Goal: Task Accomplishment & Management: Manage account settings

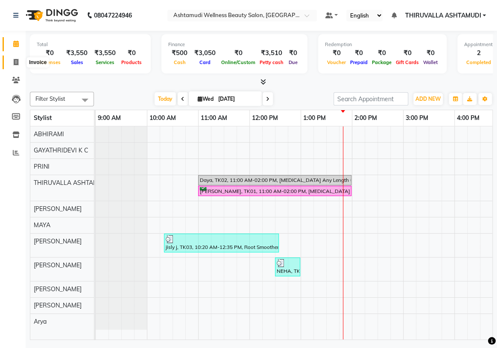
click at [16, 62] on icon at bounding box center [16, 62] width 5 height 6
select select "service"
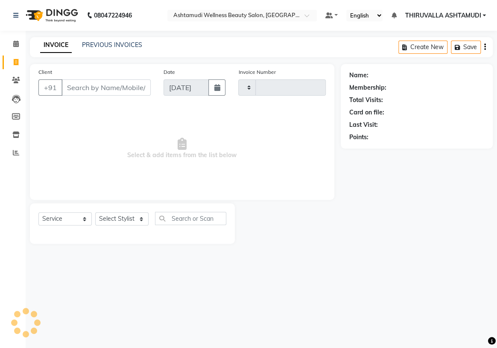
type input "1556"
select select "4634"
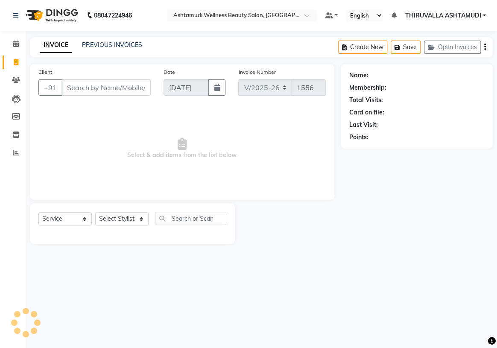
click at [90, 89] on input "Client" at bounding box center [105, 87] width 89 height 16
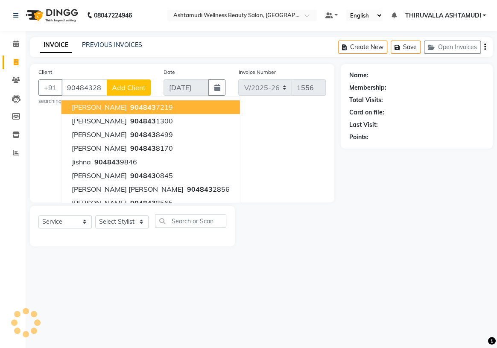
type input "9048432856"
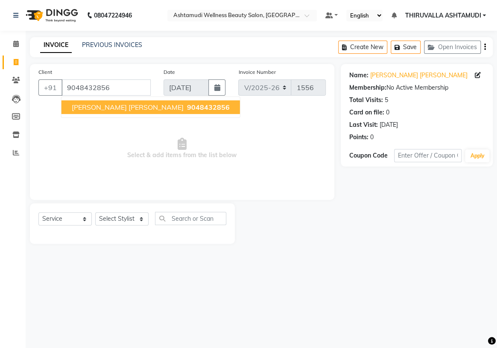
click at [187, 103] on span "9048432856" at bounding box center [208, 107] width 43 height 9
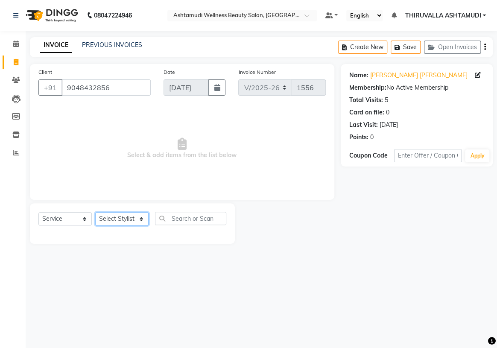
click at [141, 218] on select "Select Stylist ABHIRAMI [PERSON_NAME] [PERSON_NAME] [PERSON_NAME] [PERSON_NAME]…" at bounding box center [121, 218] width 53 height 13
select select "27311"
click at [95, 212] on select "Select Stylist ABHIRAMI [PERSON_NAME] [PERSON_NAME] [PERSON_NAME] [PERSON_NAME]…" at bounding box center [121, 218] width 53 height 13
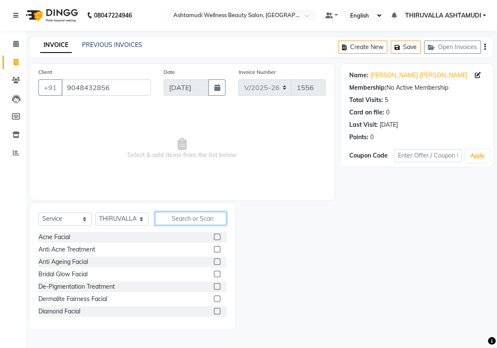
drag, startPoint x: 173, startPoint y: 221, endPoint x: 119, endPoint y: 213, distance: 55.2
click at [174, 221] on input "text" at bounding box center [190, 218] width 71 height 13
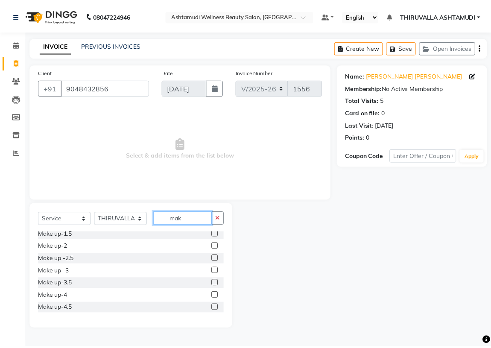
scroll to position [100, 0]
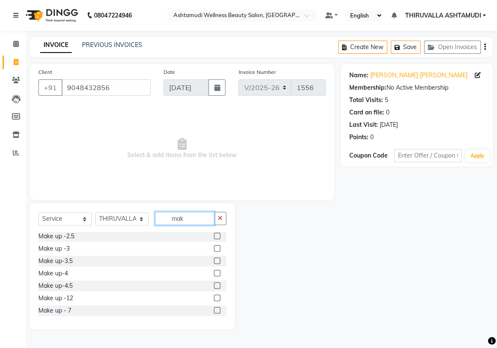
type input "mak"
drag, startPoint x: 212, startPoint y: 297, endPoint x: 198, endPoint y: 340, distance: 45.5
click at [214, 297] on label at bounding box center [217, 297] width 6 height 6
click at [214, 297] on input "checkbox" at bounding box center [217, 298] width 6 height 6
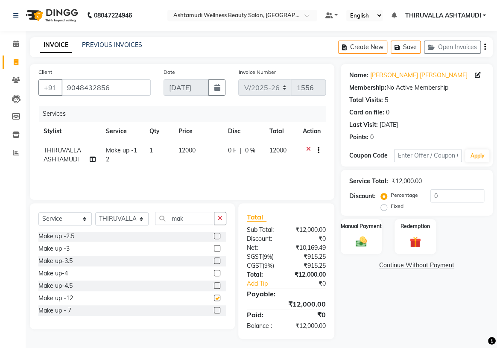
checkbox input "false"
click at [365, 233] on div "Manual Payment" at bounding box center [361, 236] width 43 height 37
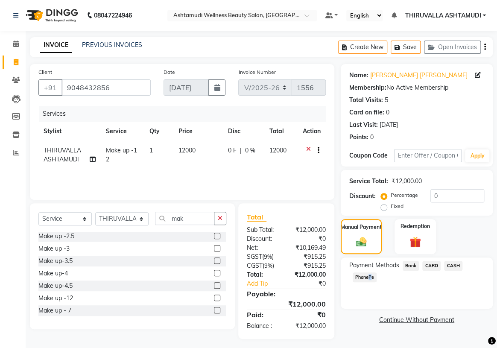
click at [367, 277] on span "PhonePe" at bounding box center [364, 277] width 24 height 10
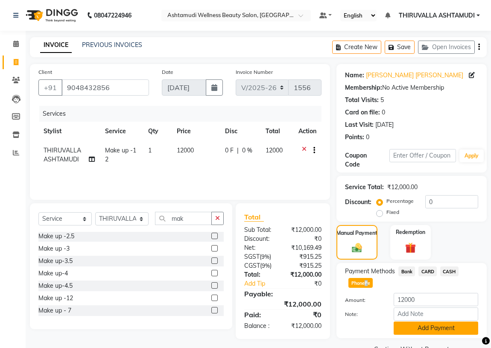
click at [422, 329] on button "Add Payment" at bounding box center [435, 327] width 84 height 13
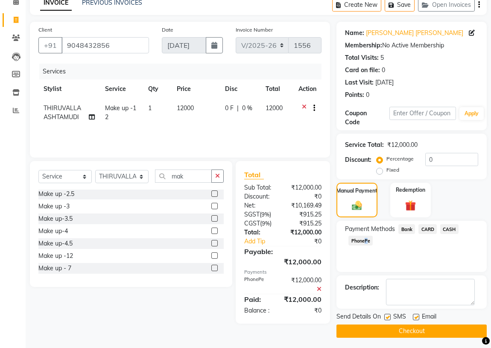
scroll to position [44, 0]
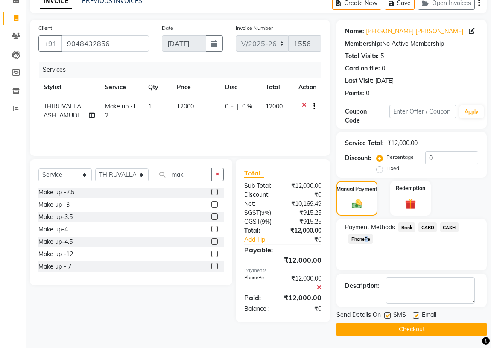
click at [414, 327] on button "Checkout" at bounding box center [411, 329] width 150 height 13
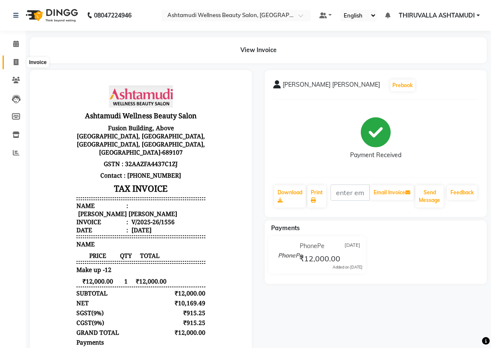
click at [17, 61] on icon at bounding box center [16, 62] width 5 height 6
select select "service"
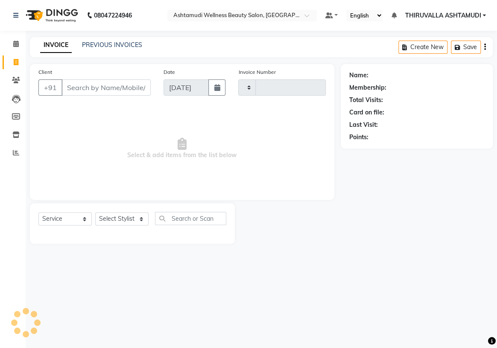
type input "1557"
select select "4634"
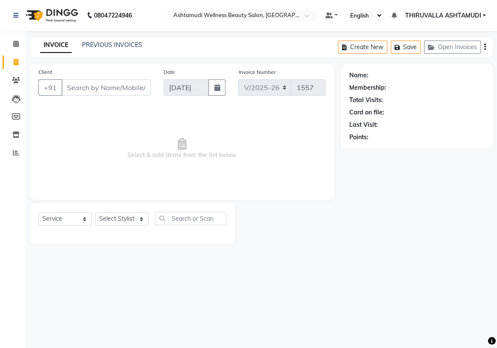
click at [119, 90] on input "Client" at bounding box center [105, 87] width 89 height 16
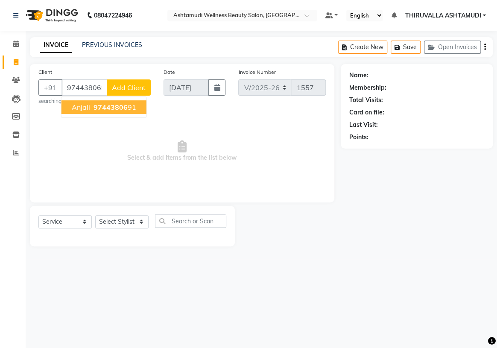
type input "9744380691"
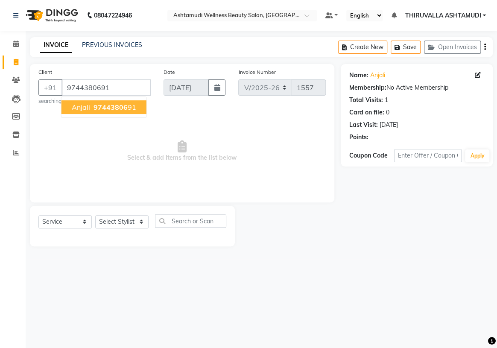
click at [116, 108] on span "97443806" at bounding box center [110, 107] width 34 height 9
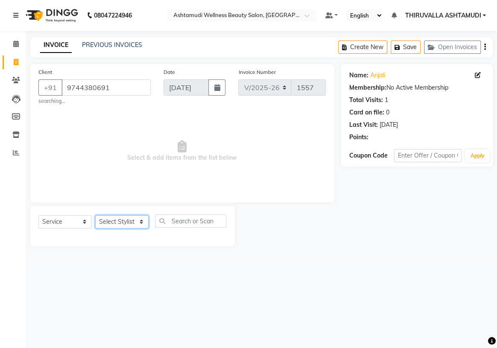
click at [139, 225] on select "Select Stylist ABHIRAMI [PERSON_NAME] [PERSON_NAME] [PERSON_NAME] [PERSON_NAME]…" at bounding box center [121, 221] width 53 height 13
select select "87761"
click at [95, 215] on select "Select Stylist ABHIRAMI [PERSON_NAME] [PERSON_NAME] [PERSON_NAME] [PERSON_NAME]…" at bounding box center [121, 221] width 53 height 13
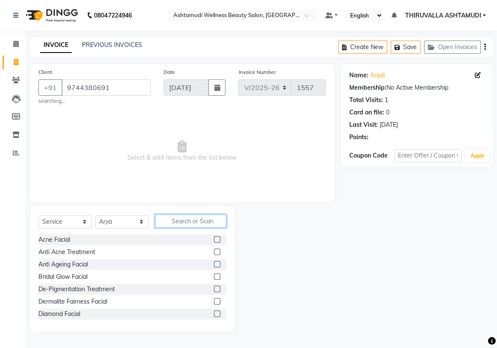
click at [178, 225] on input "text" at bounding box center [190, 220] width 71 height 13
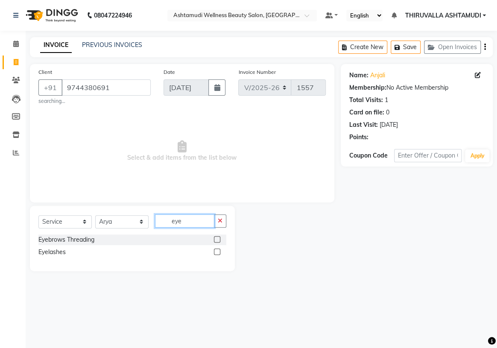
type input "eye"
click at [216, 239] on label at bounding box center [217, 239] width 6 height 6
click at [216, 239] on input "checkbox" at bounding box center [217, 240] width 6 height 6
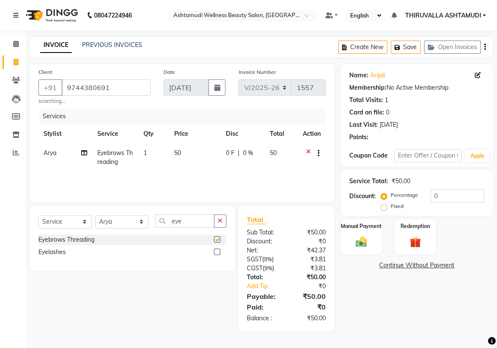
checkbox input "false"
click at [139, 222] on select "Select Stylist ABHIRAMI [PERSON_NAME] [PERSON_NAME] [PERSON_NAME] [PERSON_NAME]…" at bounding box center [121, 221] width 53 height 13
select select "60487"
click at [95, 215] on select "Select Stylist ABHIRAMI [PERSON_NAME] [PERSON_NAME] [PERSON_NAME] [PERSON_NAME]…" at bounding box center [121, 221] width 53 height 13
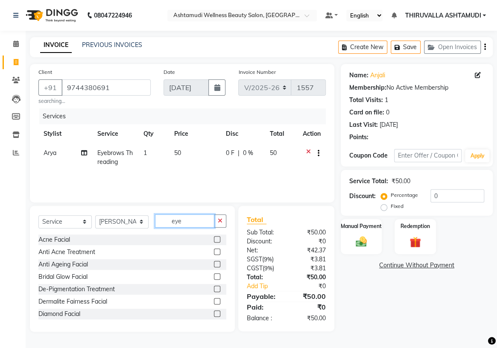
drag, startPoint x: 185, startPoint y: 222, endPoint x: 169, endPoint y: 223, distance: 15.8
click at [169, 223] on input "eye" at bounding box center [184, 220] width 59 height 13
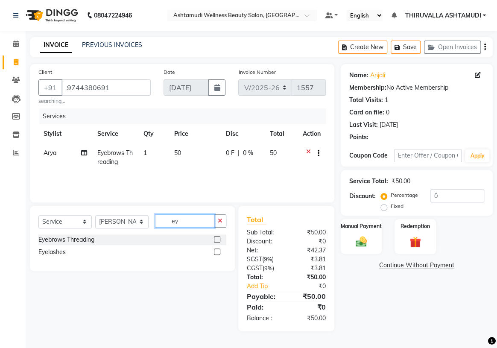
type input "eye"
click at [217, 238] on label at bounding box center [217, 239] width 6 height 6
click at [217, 238] on input "checkbox" at bounding box center [217, 240] width 6 height 6
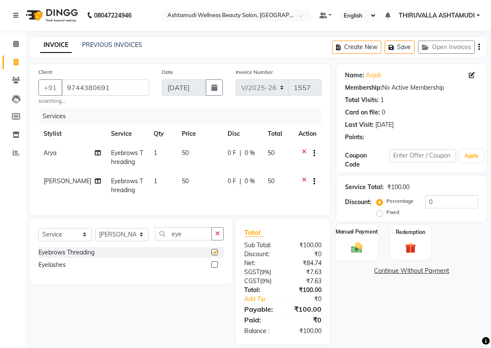
checkbox input "false"
click at [350, 248] on img at bounding box center [356, 247] width 18 height 13
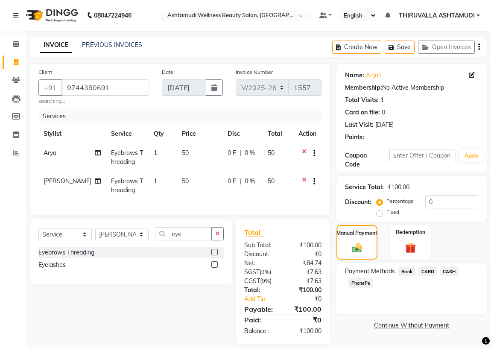
click at [444, 271] on span "CASH" at bounding box center [449, 271] width 18 height 10
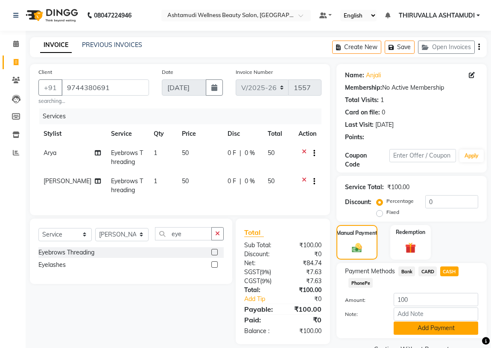
click at [425, 329] on button "Add Payment" at bounding box center [435, 327] width 84 height 13
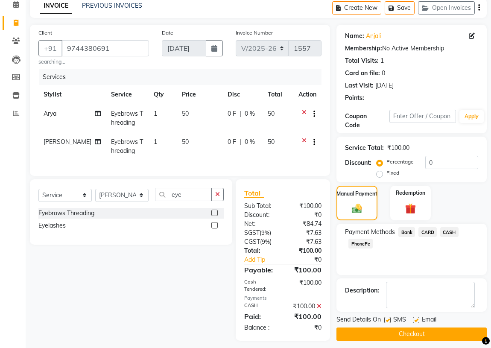
scroll to position [51, 0]
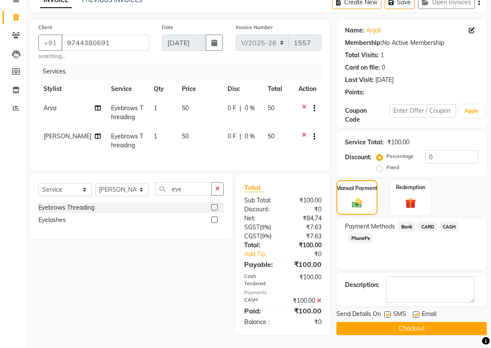
drag, startPoint x: 438, startPoint y: 323, endPoint x: 420, endPoint y: 314, distance: 19.7
click at [437, 323] on button "Checkout" at bounding box center [411, 328] width 150 height 13
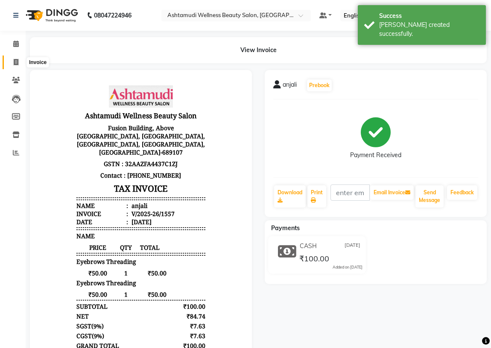
click at [19, 64] on span at bounding box center [16, 63] width 15 height 10
select select "4634"
select select "service"
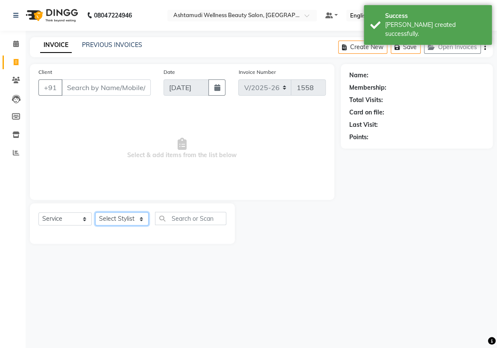
click at [144, 221] on select "Select Stylist ABHIRAMI [PERSON_NAME] [PERSON_NAME] [PERSON_NAME] [PERSON_NAME]…" at bounding box center [121, 218] width 53 height 13
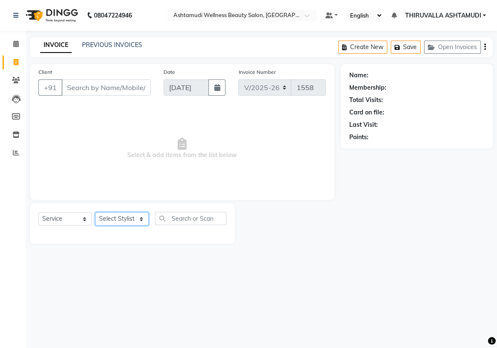
select select "29018"
click at [95, 212] on select "Select Stylist ABHIRAMI [PERSON_NAME] [PERSON_NAME] [PERSON_NAME] [PERSON_NAME]…" at bounding box center [121, 218] width 53 height 13
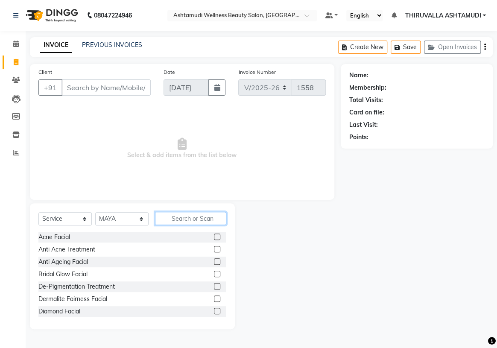
click at [183, 221] on input "text" at bounding box center [190, 218] width 71 height 13
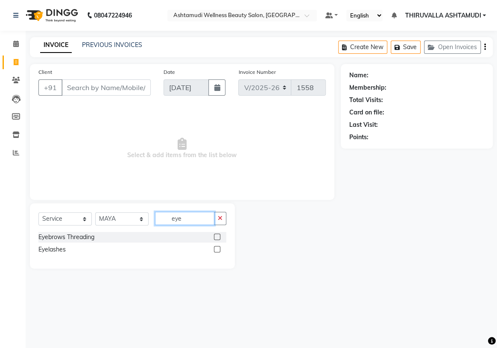
type input "eye"
click at [214, 238] on label at bounding box center [217, 236] width 6 height 6
click at [214, 238] on input "checkbox" at bounding box center [217, 237] width 6 height 6
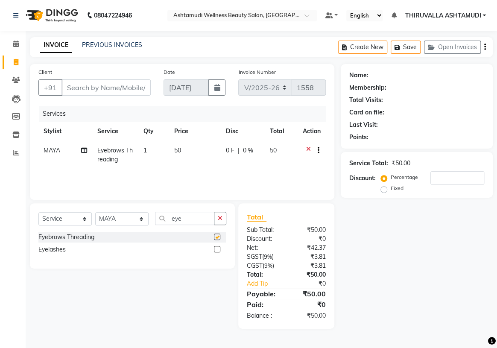
checkbox input "false"
drag, startPoint x: 116, startPoint y: 84, endPoint x: 90, endPoint y: 73, distance: 28.5
click at [116, 84] on input "Client" at bounding box center [105, 87] width 89 height 16
type input "9"
type input "0"
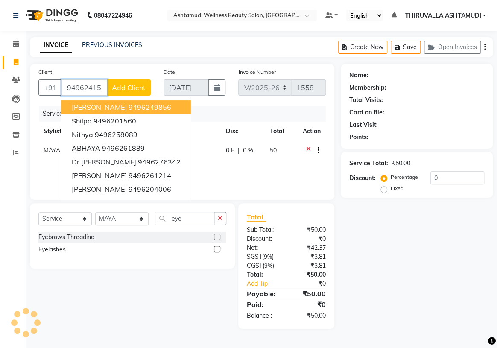
type input "9496241523"
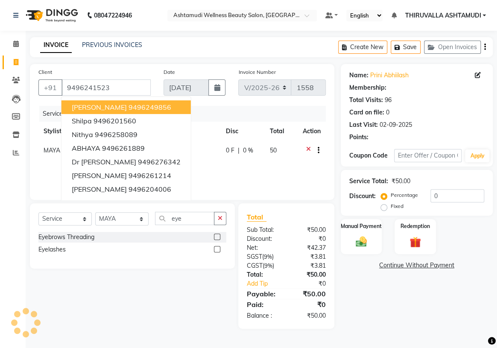
select select "2: Object"
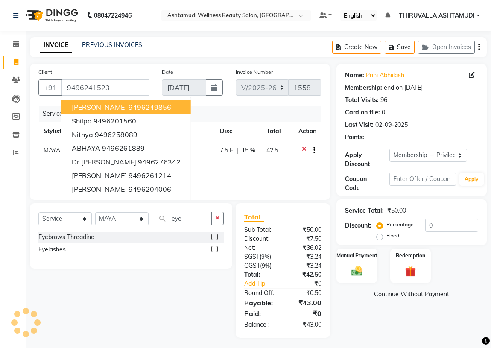
type input "15"
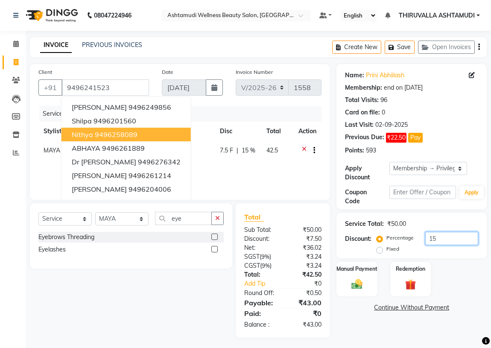
drag, startPoint x: 453, startPoint y: 244, endPoint x: 429, endPoint y: 243, distance: 23.9
click at [429, 243] on input "15" at bounding box center [451, 238] width 53 height 13
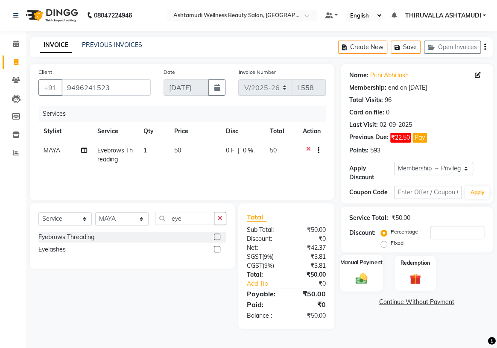
click at [360, 282] on img at bounding box center [361, 277] width 19 height 13
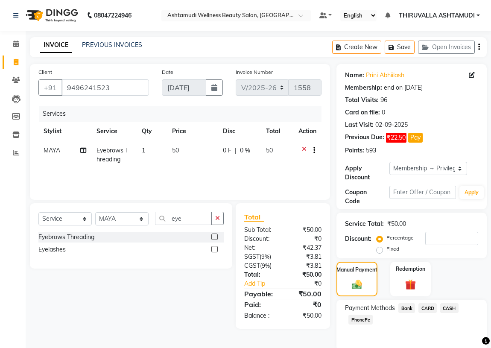
click at [452, 306] on span "CASH" at bounding box center [449, 308] width 18 height 10
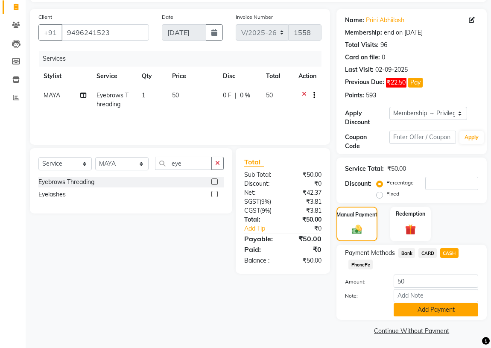
scroll to position [56, 0]
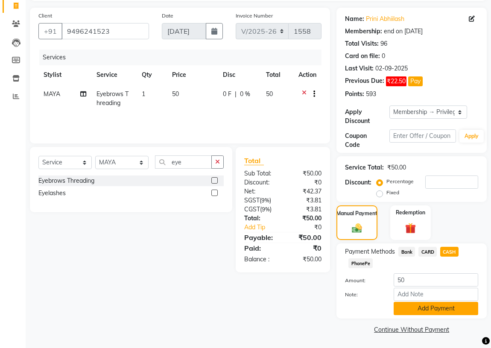
click at [435, 308] on button "Add Payment" at bounding box center [435, 308] width 84 height 13
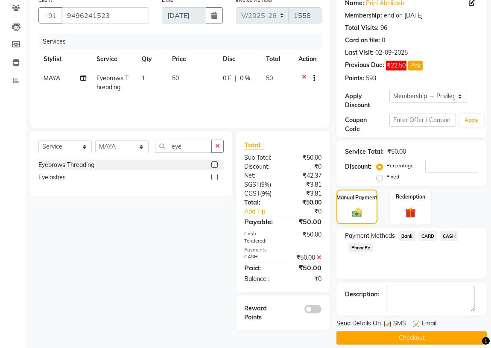
scroll to position [81, 0]
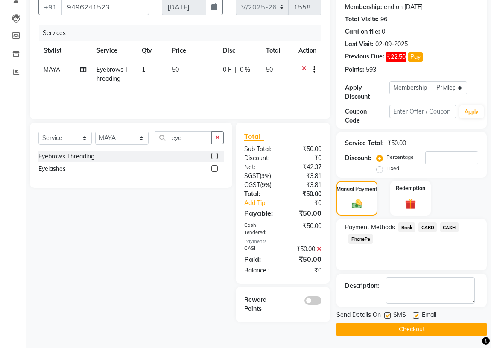
click at [432, 329] on button "Checkout" at bounding box center [411, 329] width 150 height 13
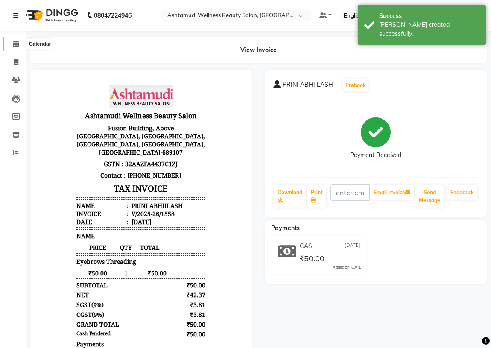
click at [16, 46] on icon at bounding box center [16, 44] width 6 height 6
